Goal: Find specific page/section: Find specific page/section

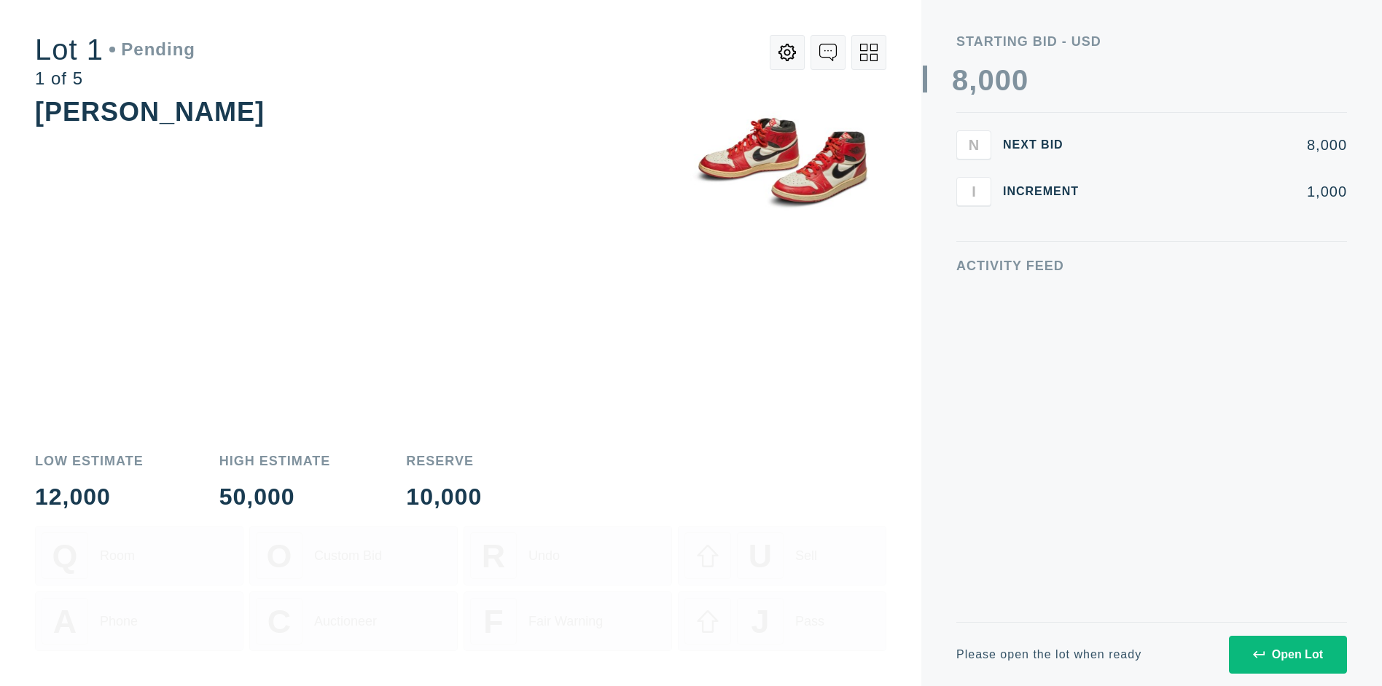
click at [1287, 654] on div "Open Lot" at bounding box center [1288, 655] width 70 height 13
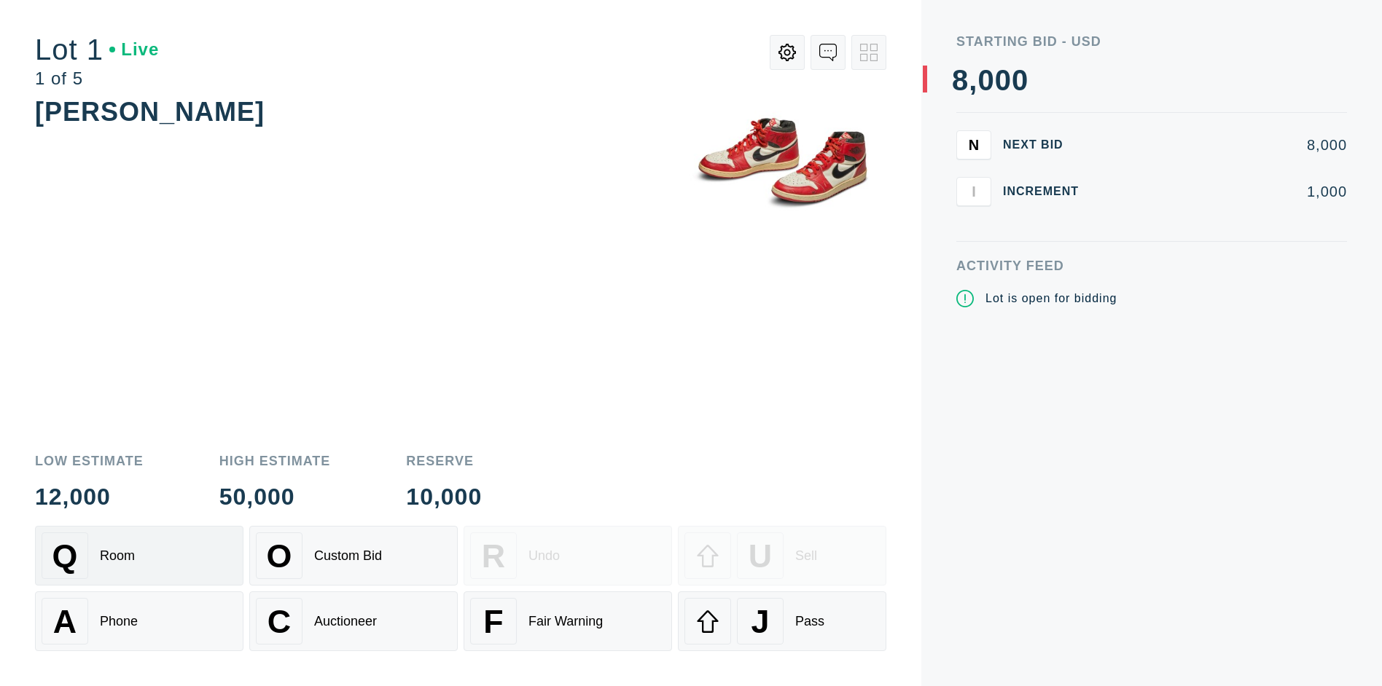
click at [139, 556] on div "Q Room" at bounding box center [139, 556] width 195 height 47
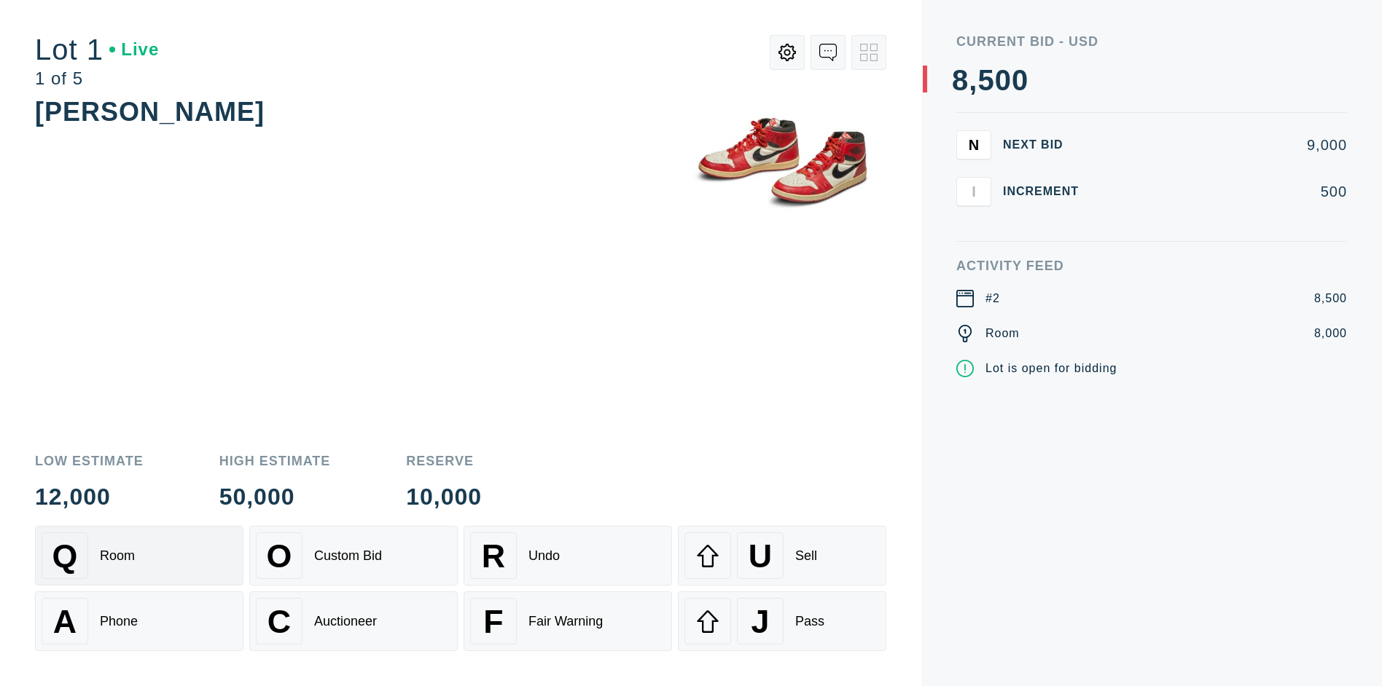
click at [139, 556] on div "Q Room" at bounding box center [139, 556] width 195 height 47
click at [139, 622] on div "A Phone" at bounding box center [139, 621] width 195 height 47
